Goal: Task Accomplishment & Management: Use online tool/utility

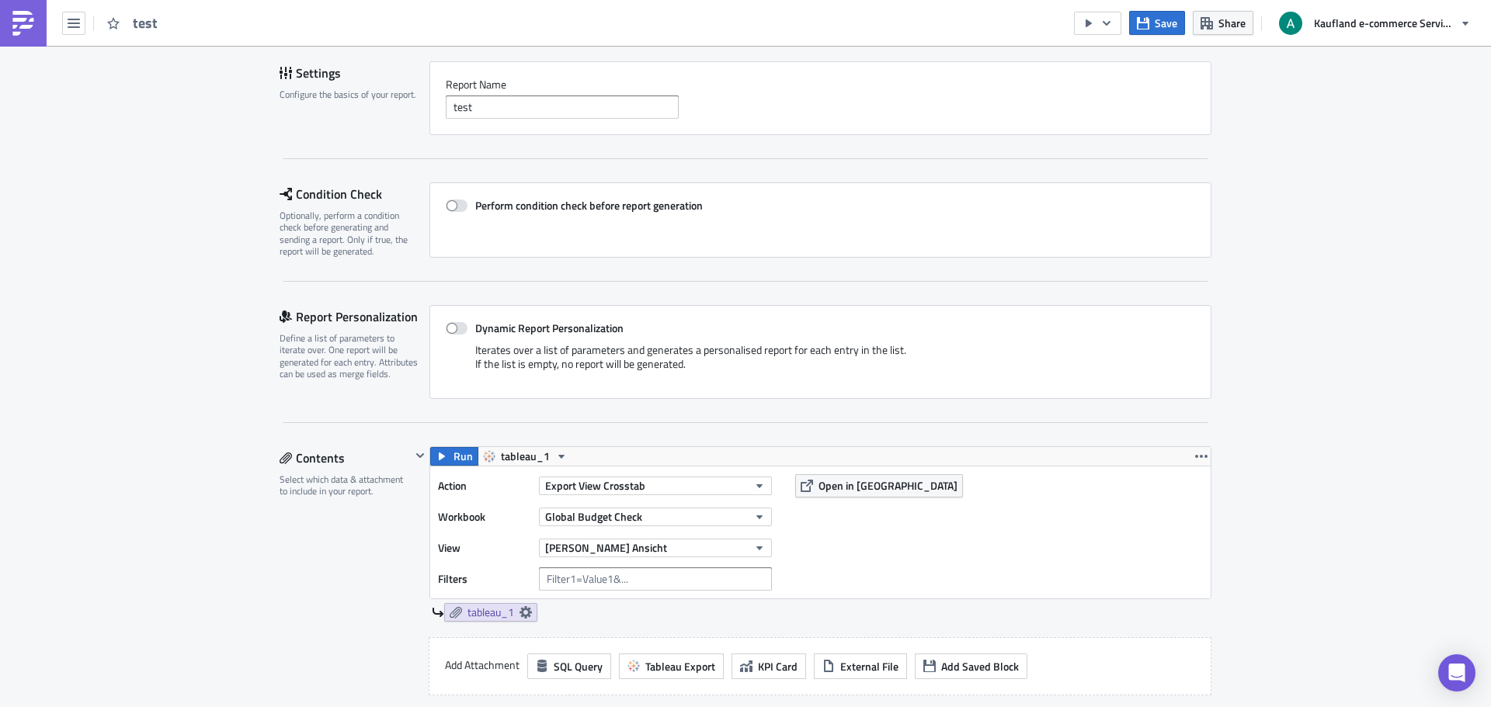
scroll to position [311, 0]
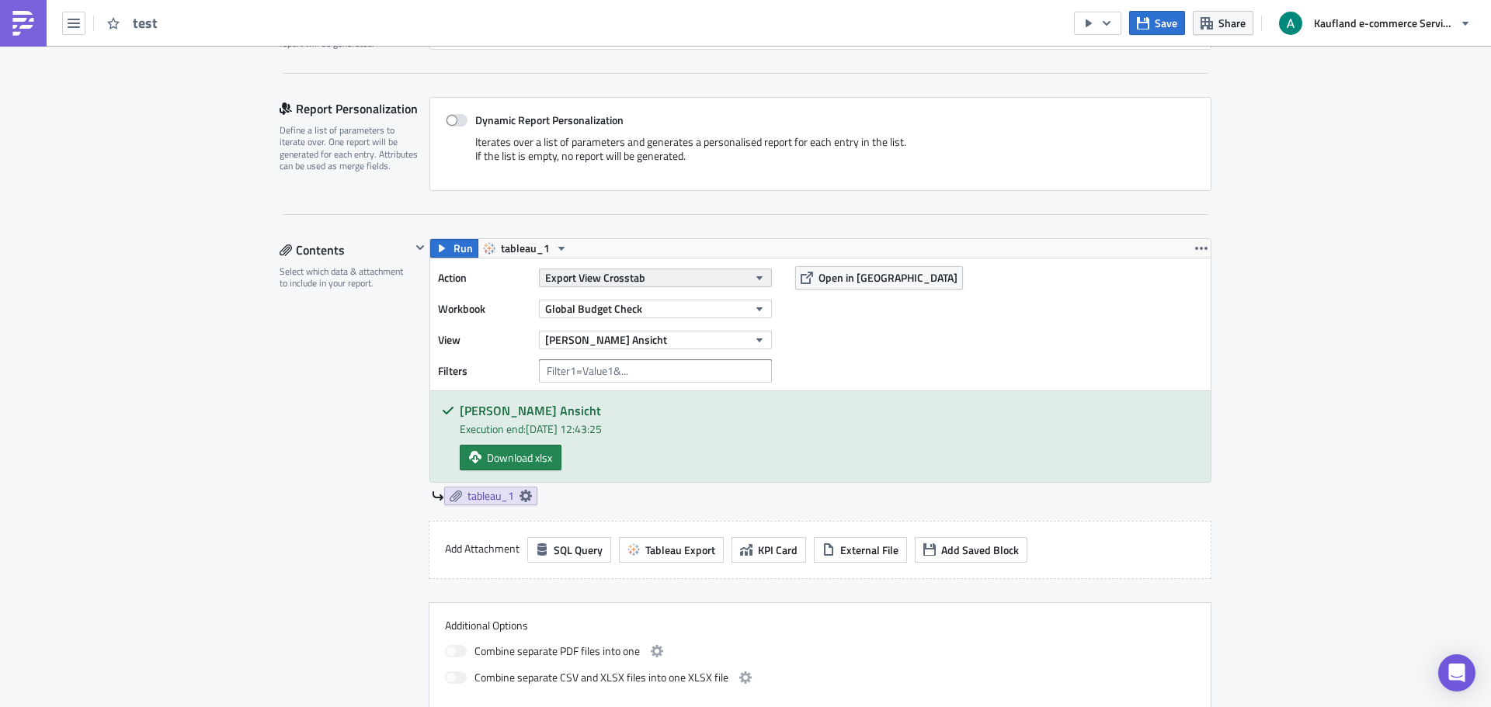
click at [697, 280] on button "Export View Crosstab" at bounding box center [655, 278] width 233 height 19
click at [867, 329] on div "Action Export View Crosstab Workbook Global Budget Check View [PERSON_NAME] Ans…" at bounding box center [820, 325] width 780 height 132
click at [742, 342] on button "[PERSON_NAME] Ansicht" at bounding box center [655, 340] width 233 height 19
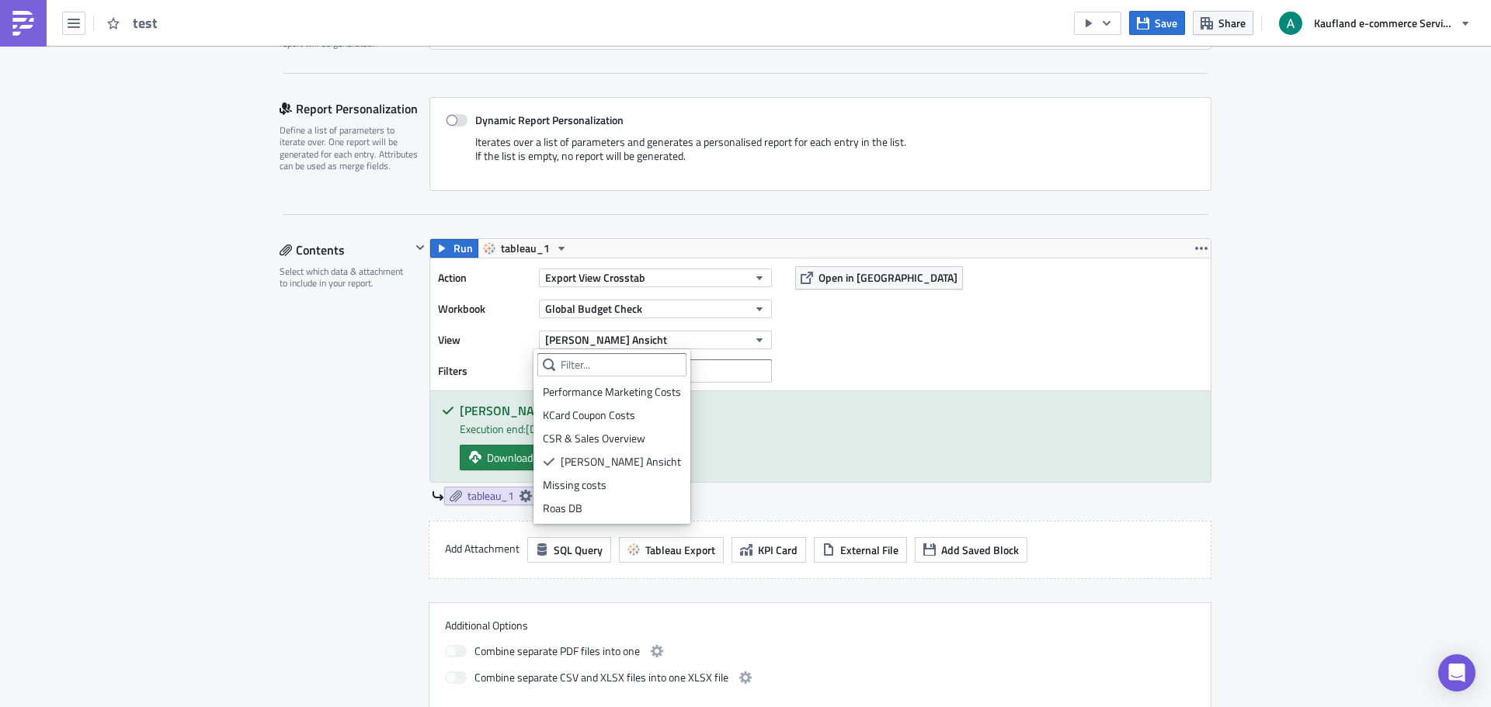
click at [862, 348] on div "Action Export View Crosstab Workbook Global Budget Check View [PERSON_NAME] Ans…" at bounding box center [820, 325] width 780 height 132
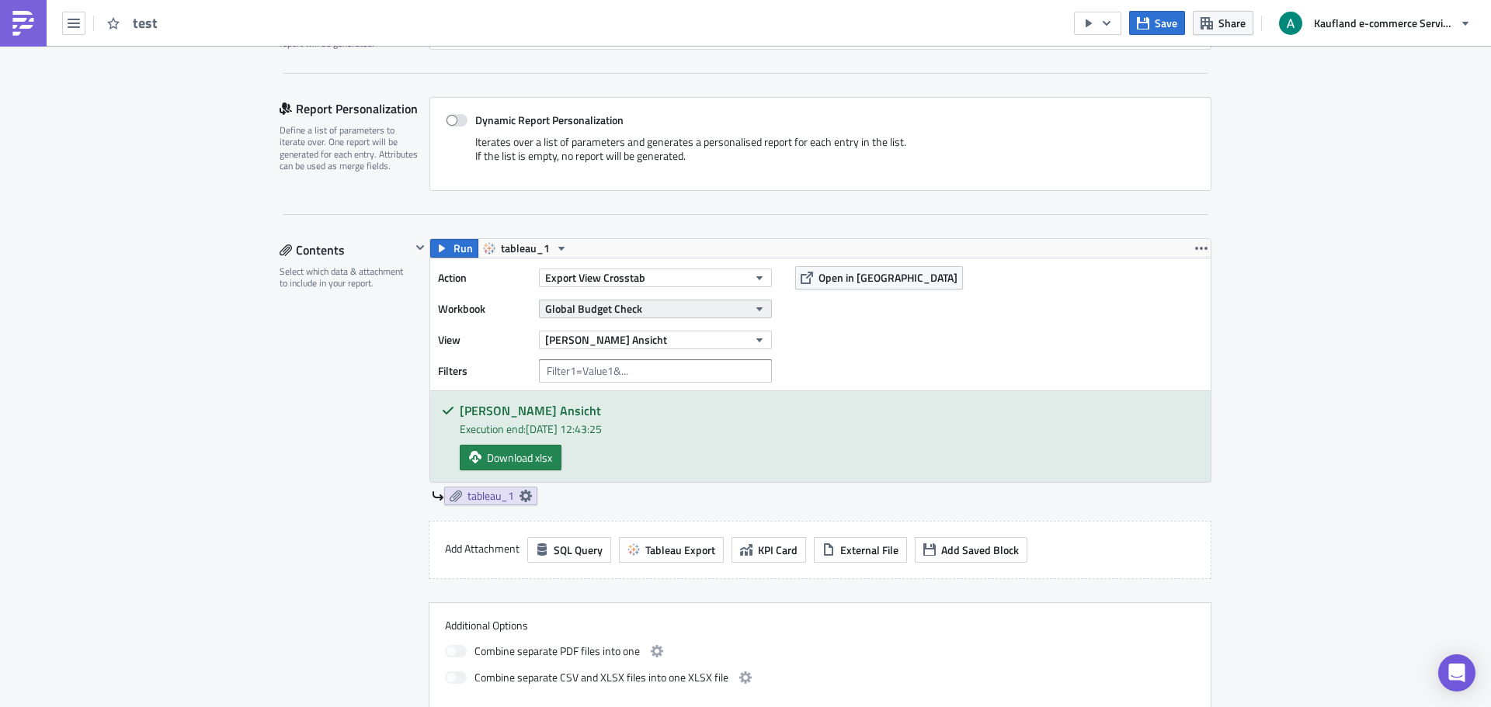
click at [698, 314] on button "Global Budget Check" at bounding box center [655, 309] width 233 height 19
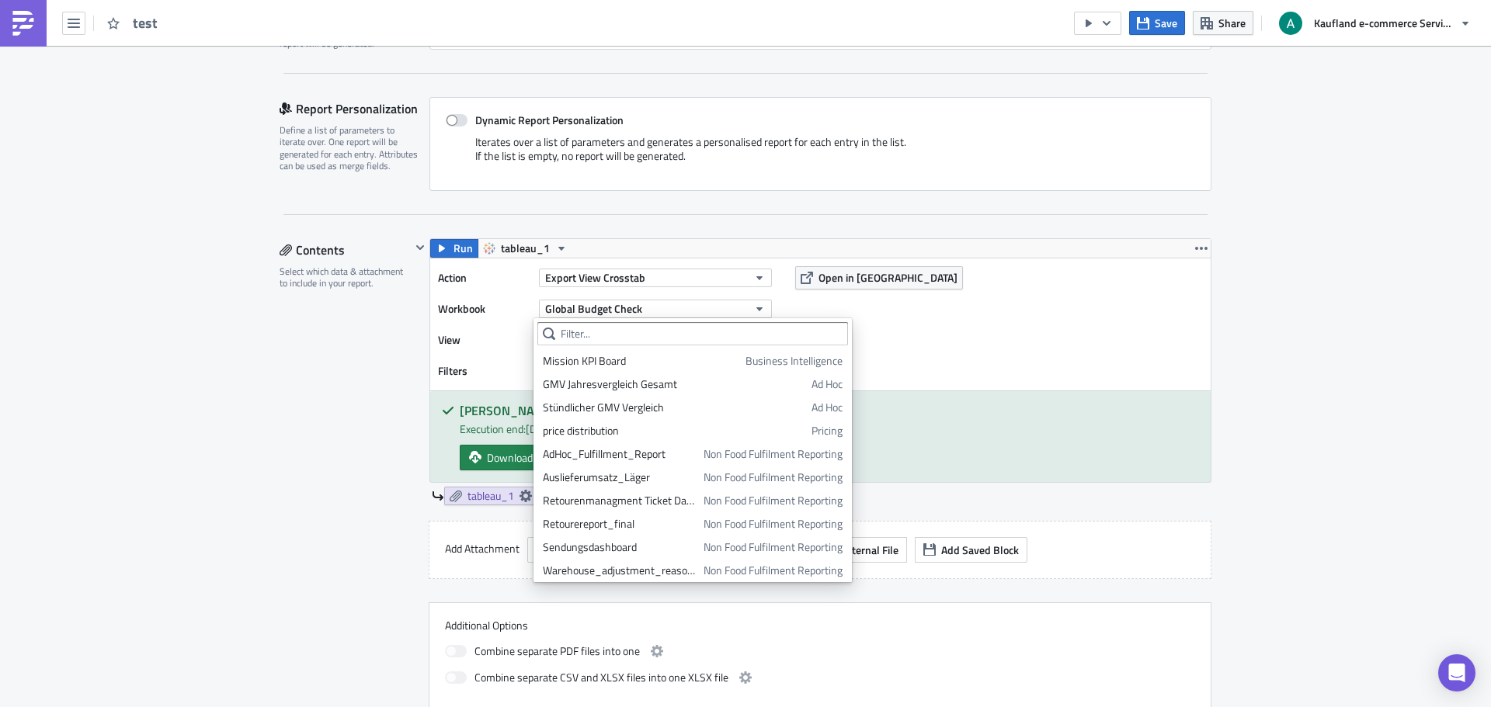
click at [1029, 332] on div "Action Export View Crosstab Workbook Global Budget Check View [PERSON_NAME] Ans…" at bounding box center [820, 325] width 780 height 132
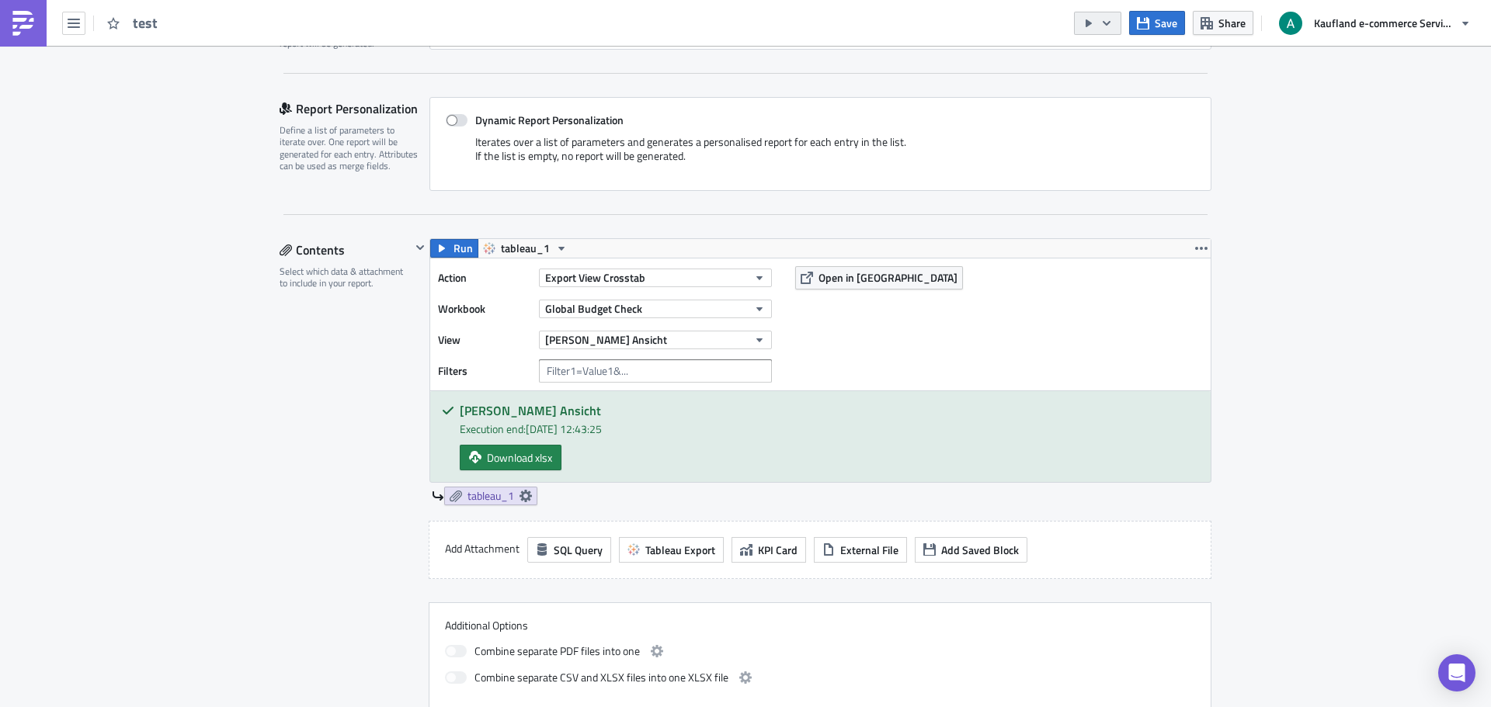
click at [1117, 26] on button "button" at bounding box center [1097, 23] width 47 height 23
click at [1120, 59] on div "Send Just to Me" at bounding box center [1144, 62] width 121 height 16
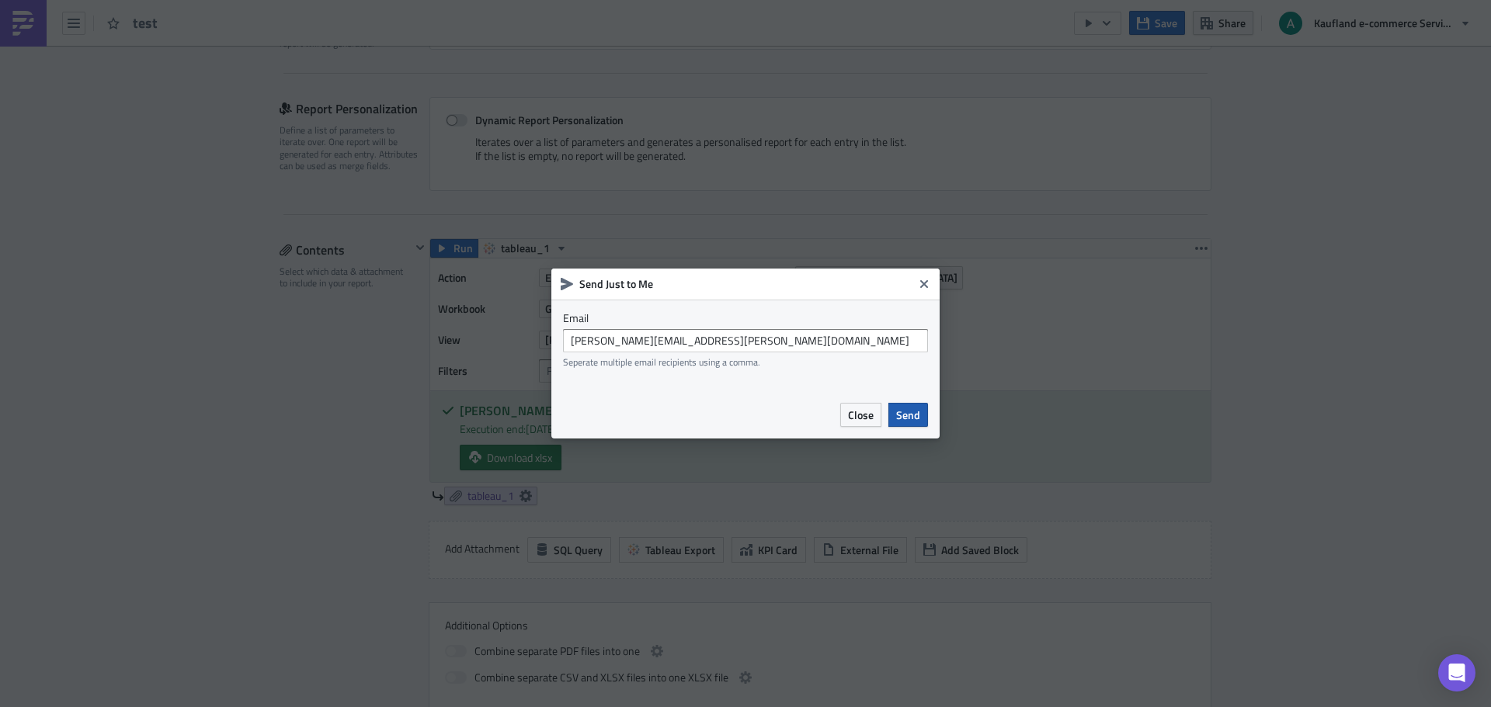
click at [908, 414] on span "Send" at bounding box center [908, 415] width 24 height 16
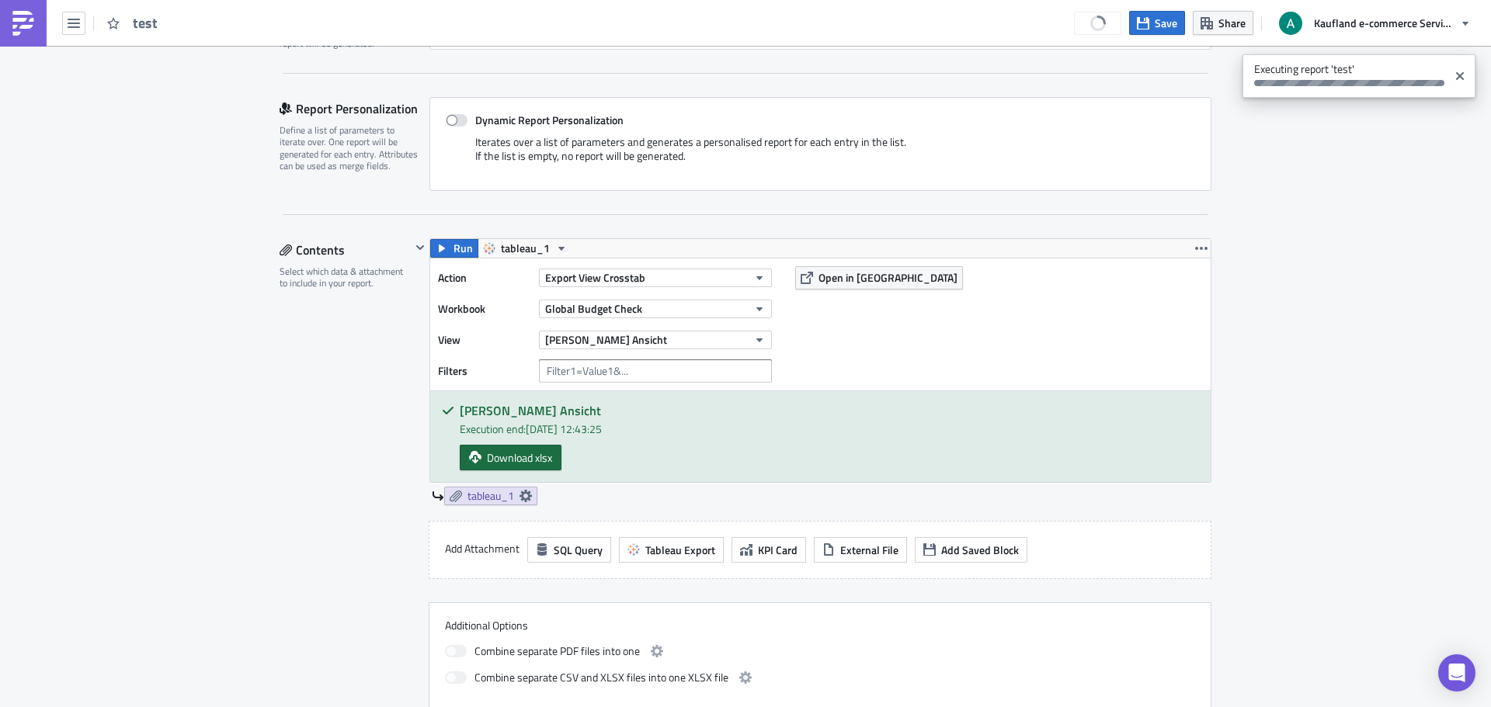
click at [480, 450] on link "Download xlsx" at bounding box center [511, 458] width 102 height 26
